Goal: Task Accomplishment & Management: Complete application form

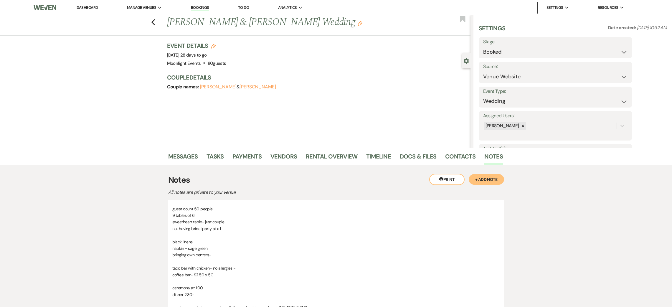
select select "5"
click at [96, 8] on link "Dashboard" at bounding box center [87, 7] width 21 height 5
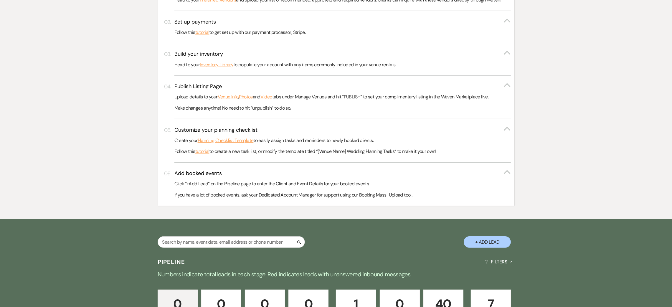
scroll to position [305, 0]
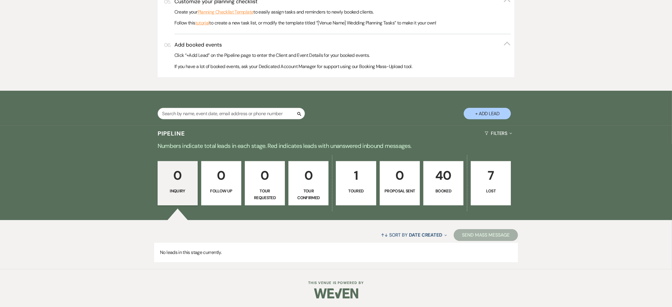
click at [492, 116] on button "+ Add Lead" at bounding box center [487, 113] width 47 height 11
select select "810"
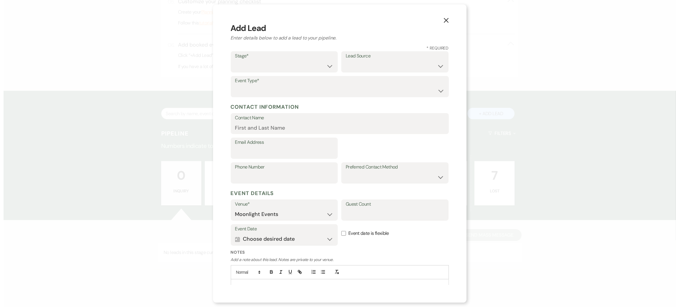
scroll to position [306, 0]
click at [286, 67] on select "Inquiry Follow Up Tour Requested Tour Confirmed Toured Proposal Sent Booked Lost" at bounding box center [284, 65] width 98 height 11
select select "7"
click at [235, 60] on select "Inquiry Follow Up Tour Requested Tour Confirmed Toured Proposal Sent Booked Lost" at bounding box center [284, 65] width 98 height 11
click at [269, 240] on button "Calendar Choose desired date Expand" at bounding box center [284, 239] width 98 height 12
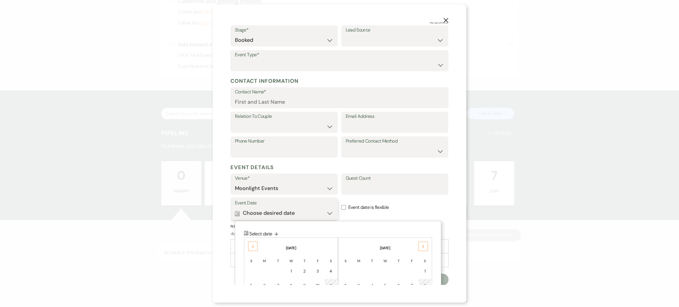
scroll to position [70, 0]
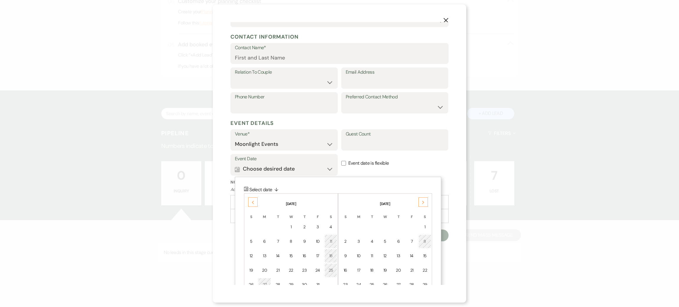
click at [419, 201] on div "Next" at bounding box center [422, 201] width 9 height 9
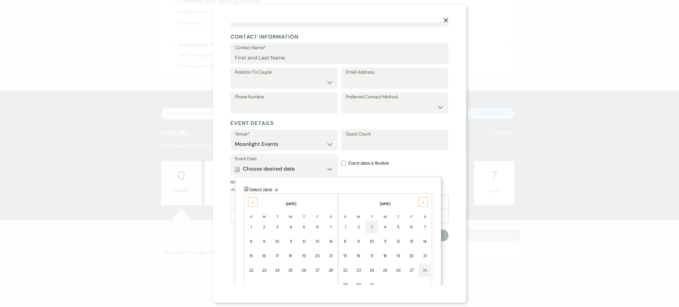
click at [419, 201] on div "Next" at bounding box center [422, 201] width 9 height 9
click at [420, 239] on td "11" at bounding box center [424, 241] width 13 height 14
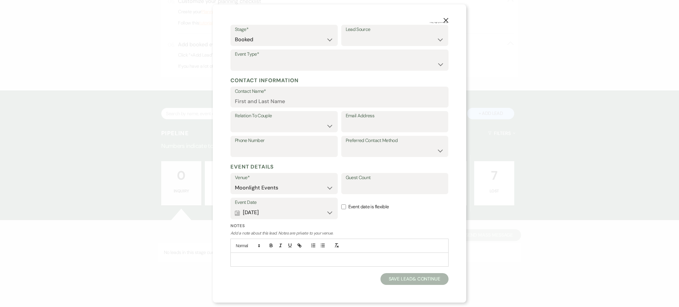
scroll to position [26, 0]
drag, startPoint x: 259, startPoint y: 65, endPoint x: 259, endPoint y: 69, distance: 4.1
click at [259, 65] on select "Wedding Anniversary Party Baby Shower Bachelorette / Bachelor Party Birthday Pa…" at bounding box center [339, 64] width 209 height 11
select select "1"
click at [235, 59] on select "Wedding Anniversary Party Baby Shower Bachelorette / Bachelor Party Birthday Pa…" at bounding box center [339, 64] width 209 height 11
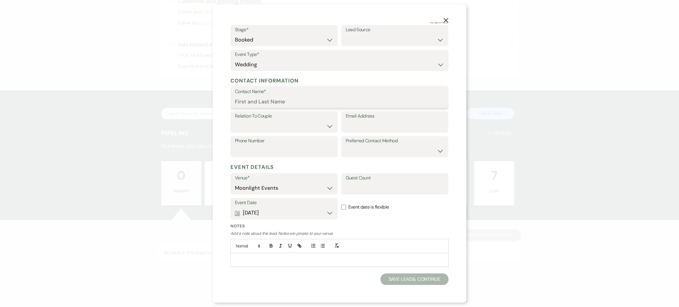
click at [278, 100] on input "Contact Name*" at bounding box center [339, 101] width 209 height 11
type input "[PERSON_NAME]"
click at [265, 123] on select "Couple Planner Parent of Couple Family Member Friend Other" at bounding box center [284, 125] width 98 height 11
select select "1"
click at [235, 120] on select "Couple Planner Parent of Couple Family Member Friend Other" at bounding box center [284, 125] width 98 height 11
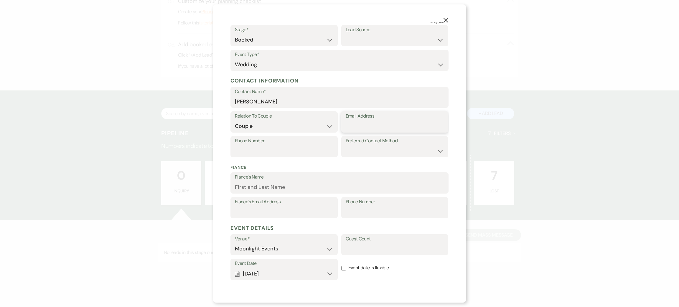
click at [367, 125] on input "Email Address" at bounding box center [395, 125] width 98 height 11
type input "[EMAIL_ADDRESS][DOMAIN_NAME]"
click at [260, 147] on input "Phone Number" at bounding box center [284, 150] width 98 height 11
type input "5419792833"
click at [383, 151] on select "Email Phone Text" at bounding box center [395, 150] width 98 height 11
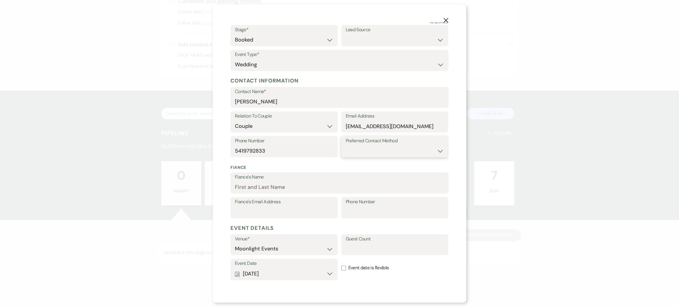
select select "text"
click at [346, 145] on select "Email Phone Text" at bounding box center [395, 150] width 98 height 11
click at [307, 187] on input "Fiance's Name" at bounding box center [339, 186] width 209 height 11
type input "[PERSON_NAME]"
click at [375, 208] on input "Phone Number" at bounding box center [395, 211] width 98 height 11
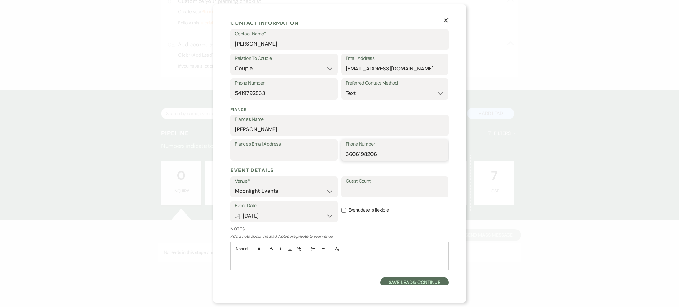
scroll to position [87, 0]
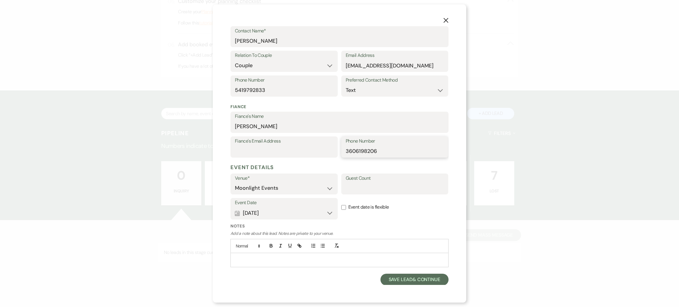
type input "3606198206"
click at [352, 188] on input "Guest Count" at bounding box center [395, 187] width 98 height 11
click at [356, 189] on input "150" at bounding box center [395, 187] width 98 height 11
type input "125"
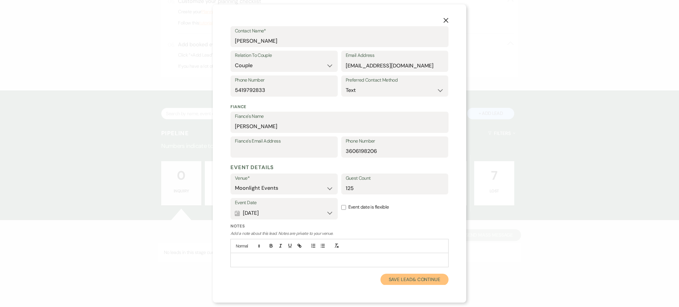
click at [406, 277] on button "Save Lead & Continue" at bounding box center [414, 280] width 68 height 12
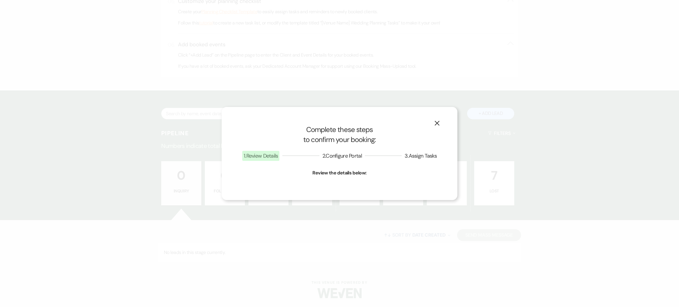
select select "1"
select select "810"
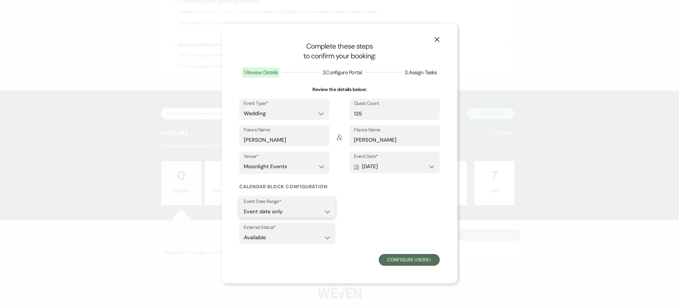
click at [280, 212] on select "Event date only Event date and" at bounding box center [287, 211] width 87 height 11
click at [244, 206] on select "Event date only Event date and" at bounding box center [287, 211] width 87 height 11
drag, startPoint x: 277, startPoint y: 238, endPoint x: 280, endPoint y: 238, distance: 3.5
click at [277, 238] on select "Available Unavailable" at bounding box center [287, 237] width 87 height 11
select select "false"
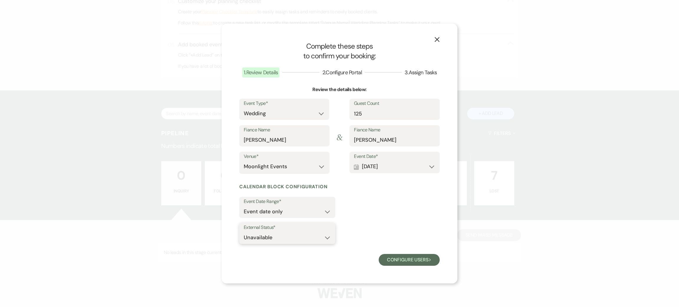
click at [244, 232] on select "Available Unavailable" at bounding box center [287, 237] width 87 height 11
click at [400, 257] on button "Configure users Next" at bounding box center [409, 260] width 61 height 12
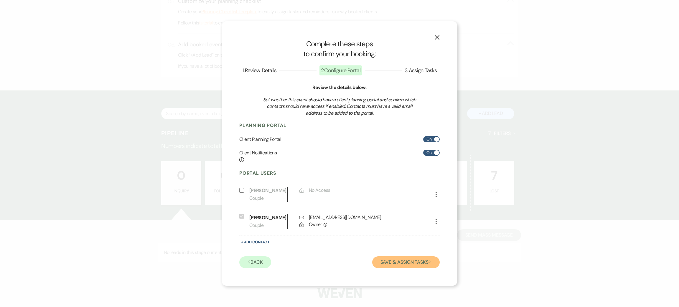
click at [394, 268] on button "Save & Assign Tasks Next" at bounding box center [405, 262] width 67 height 12
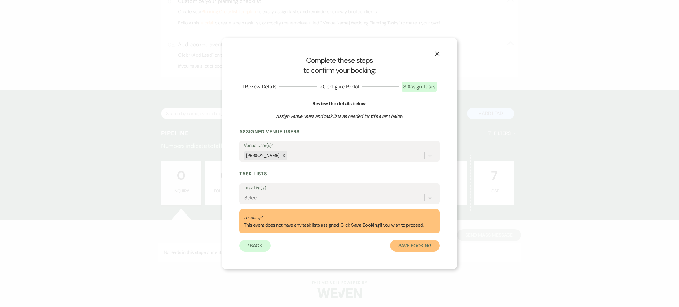
click at [412, 246] on button "Save Booking" at bounding box center [414, 246] width 49 height 12
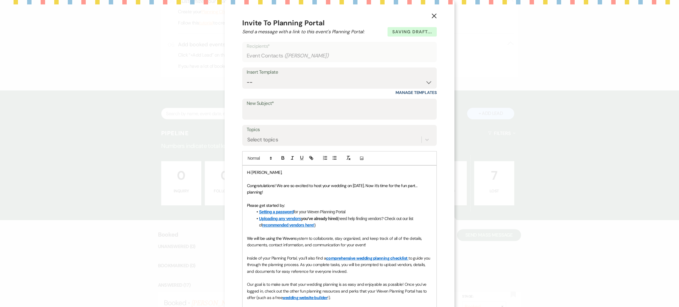
select select "14"
click at [277, 113] on input "New Subject*" at bounding box center [340, 113] width 186 height 11
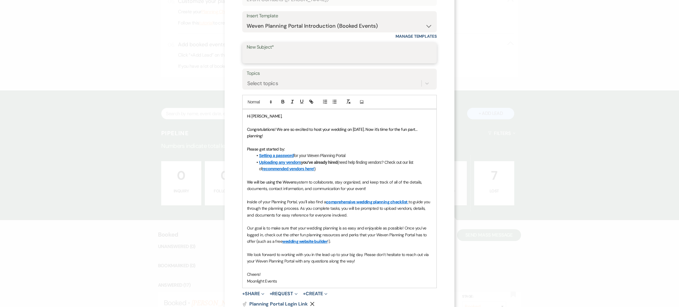
scroll to position [65, 0]
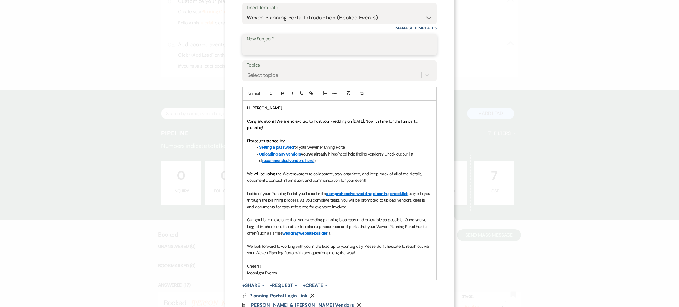
type input "contract and invoice"
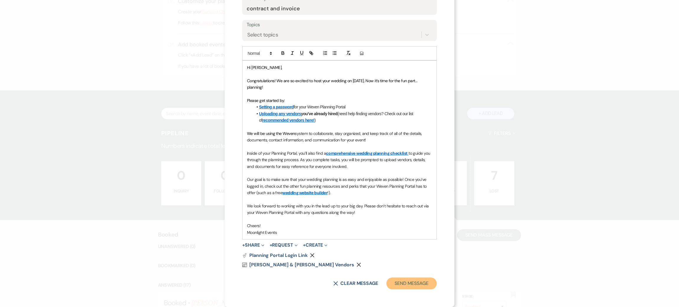
click at [400, 287] on button "Send Message" at bounding box center [411, 283] width 50 height 12
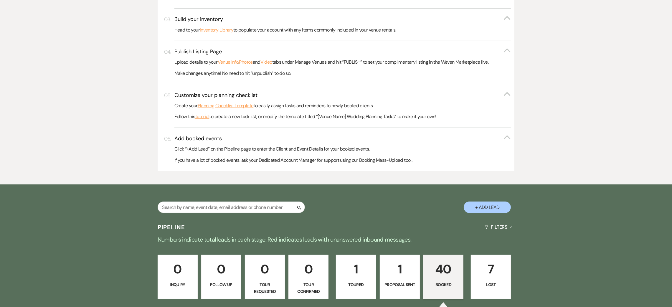
scroll to position [128, 0]
